Goal: Information Seeking & Learning: Learn about a topic

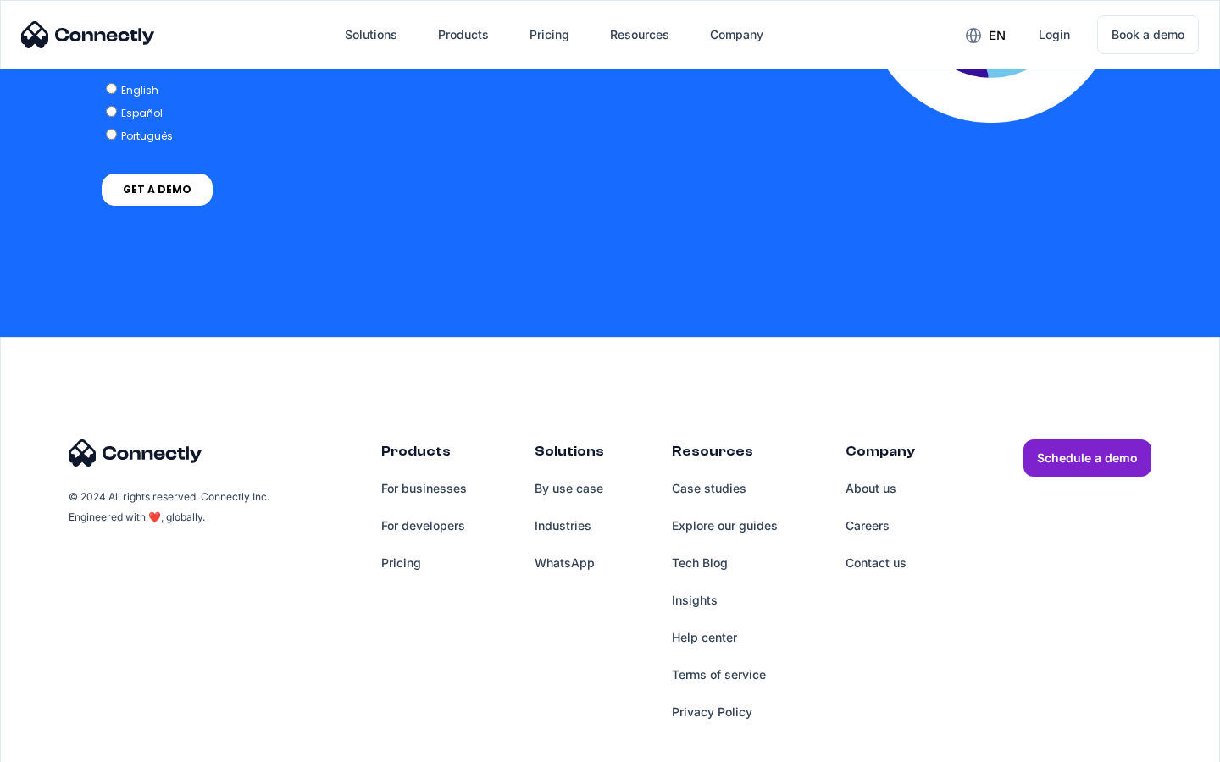
scroll to position [3462, 0]
